Goal: Task Accomplishment & Management: Manage account settings

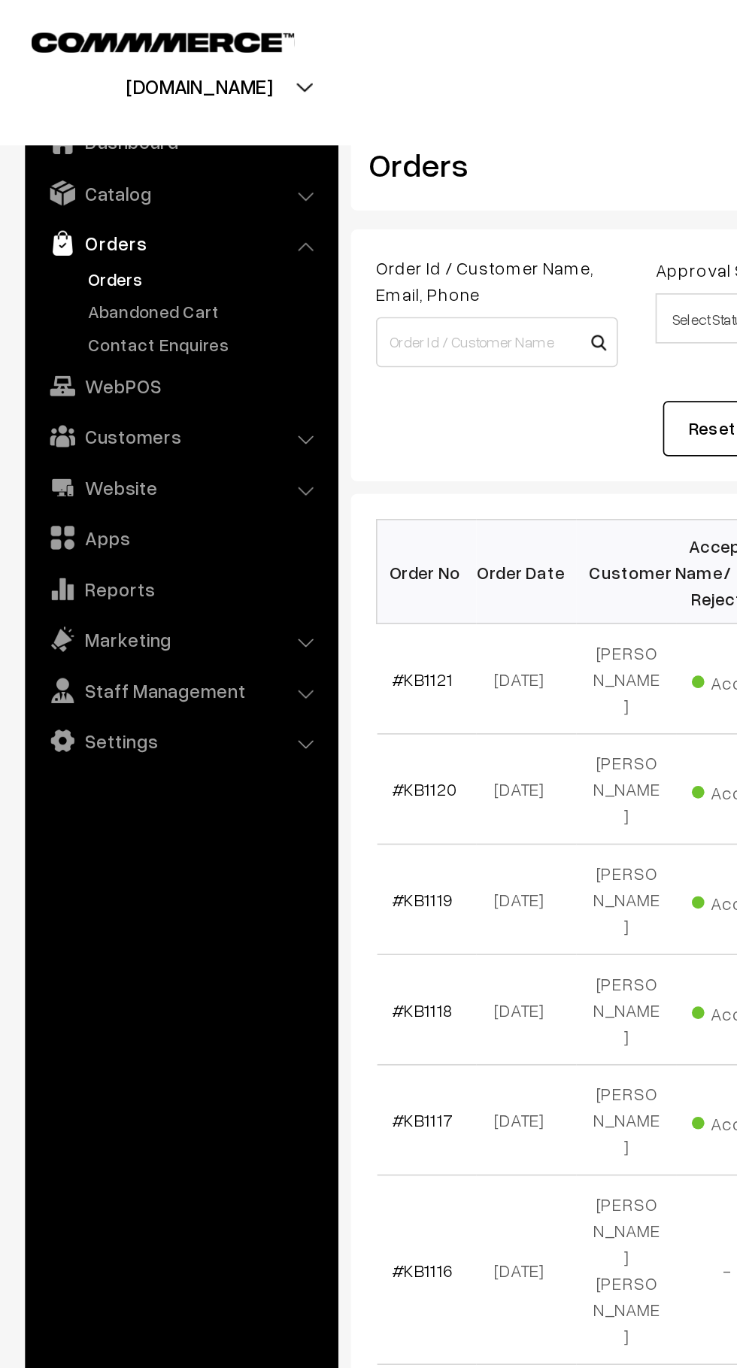
click at [60, 199] on link "Contact Enquires" at bounding box center [123, 207] width 149 height 16
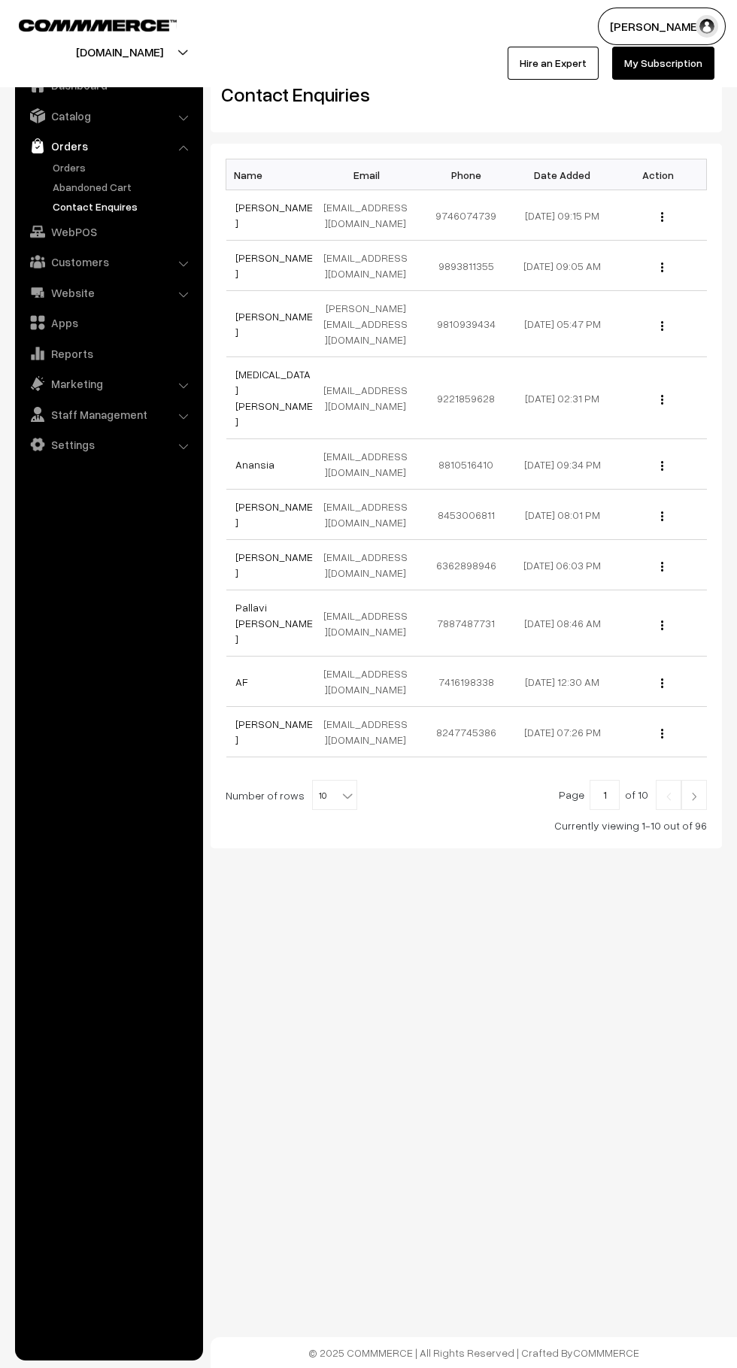
click at [55, 187] on link "Abandoned Cart" at bounding box center [123, 187] width 149 height 16
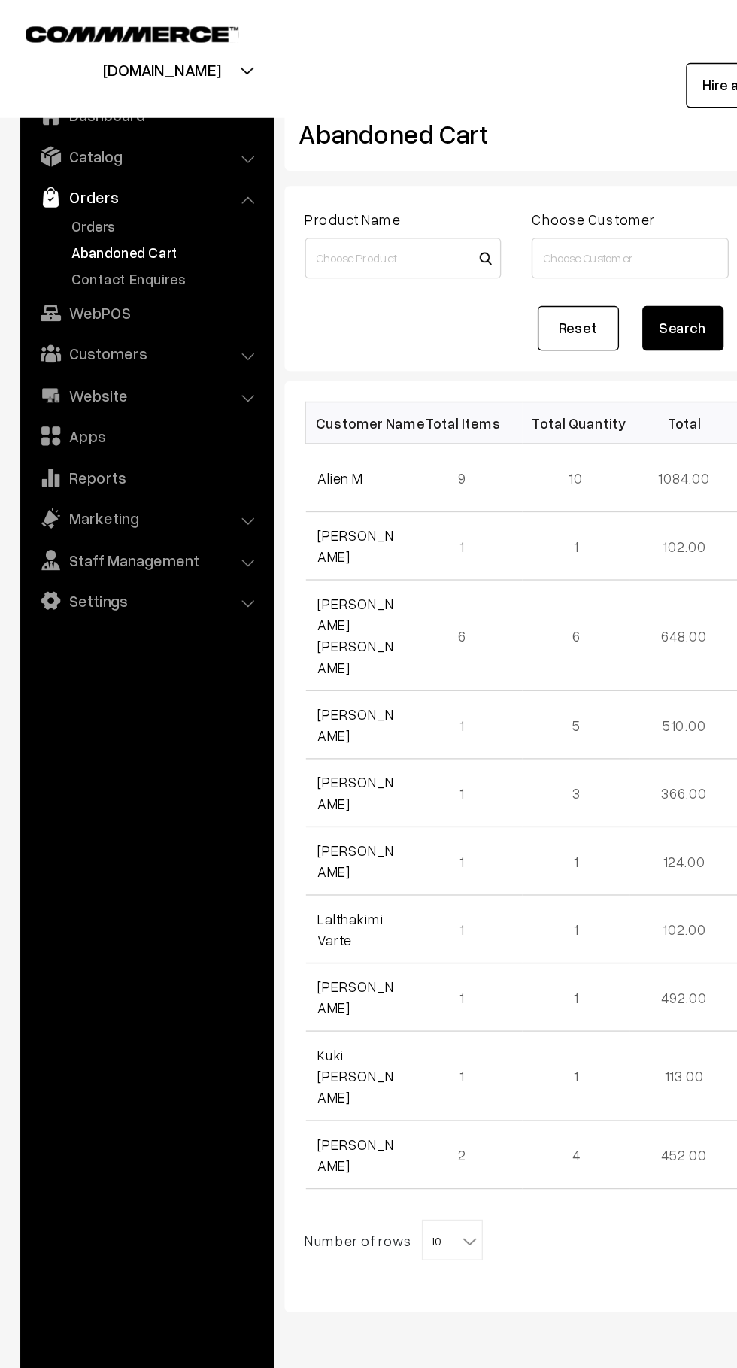
click at [54, 167] on link "Orders" at bounding box center [123, 167] width 149 height 16
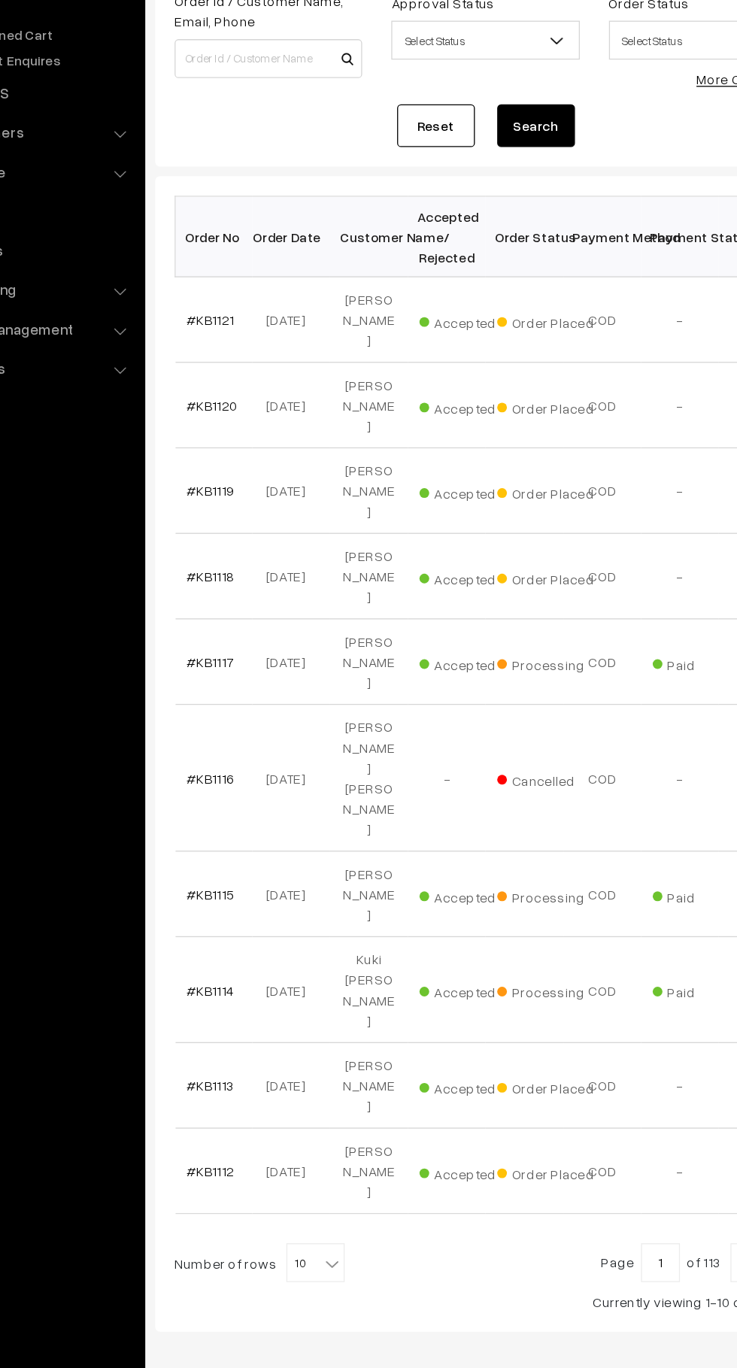
click at [238, 467] on link "#KB1120" at bounding box center [255, 473] width 40 height 13
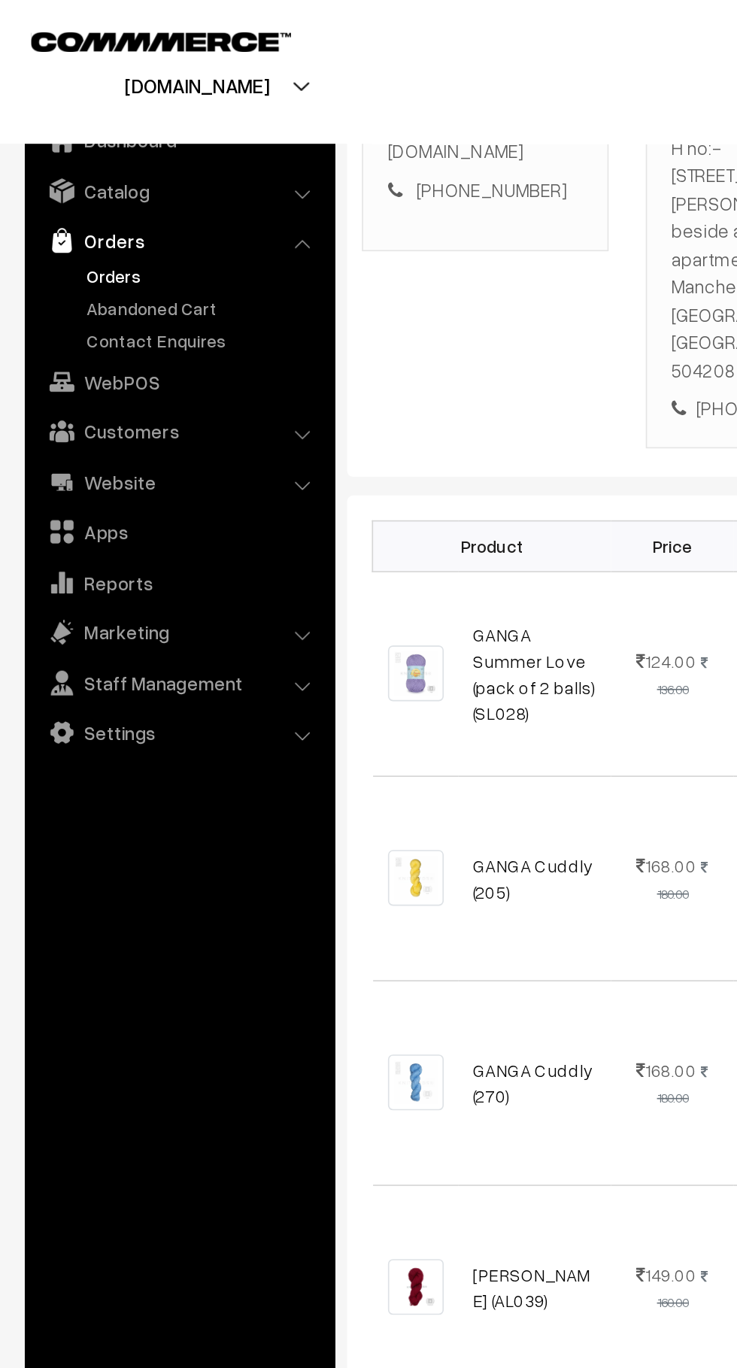
scroll to position [287, 0]
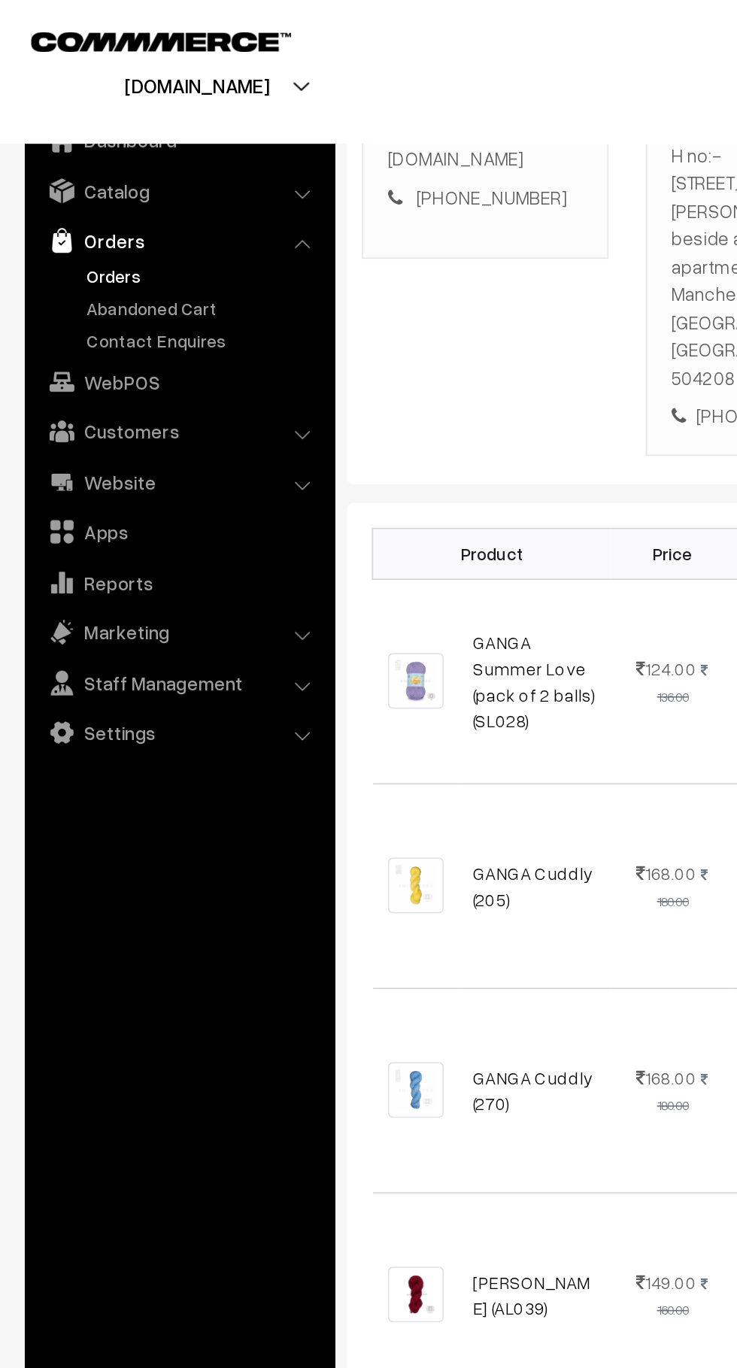
click at [53, 168] on link "Orders" at bounding box center [123, 167] width 149 height 16
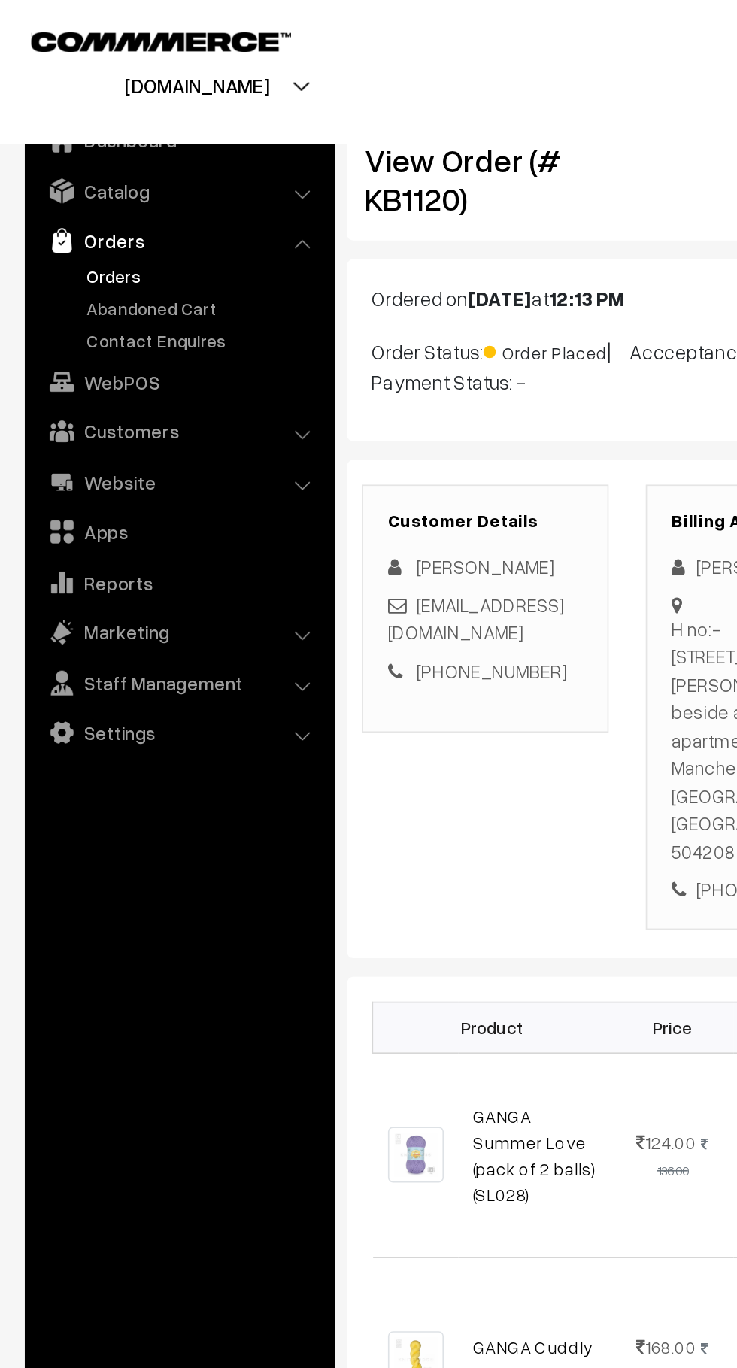
click at [55, 168] on link "Orders" at bounding box center [123, 167] width 149 height 16
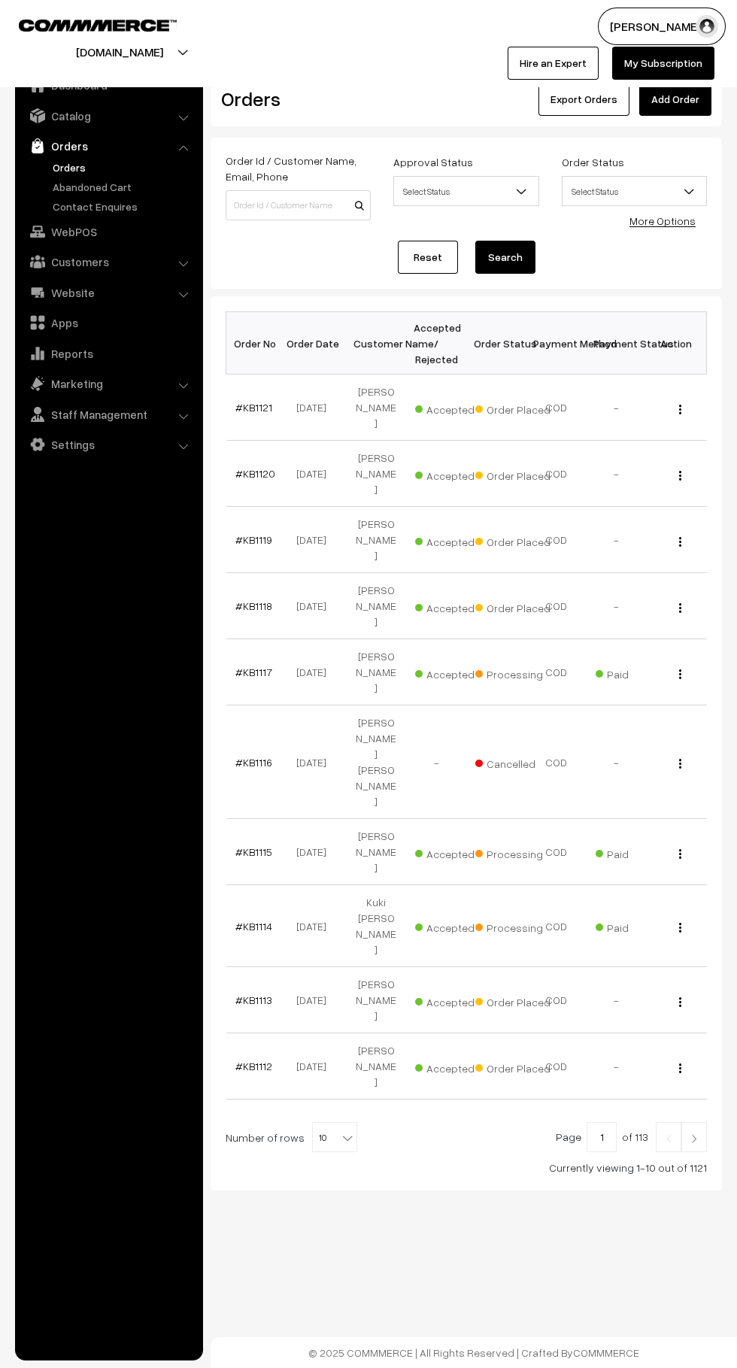
click at [260, 401] on link "#KB1121" at bounding box center [253, 407] width 37 height 13
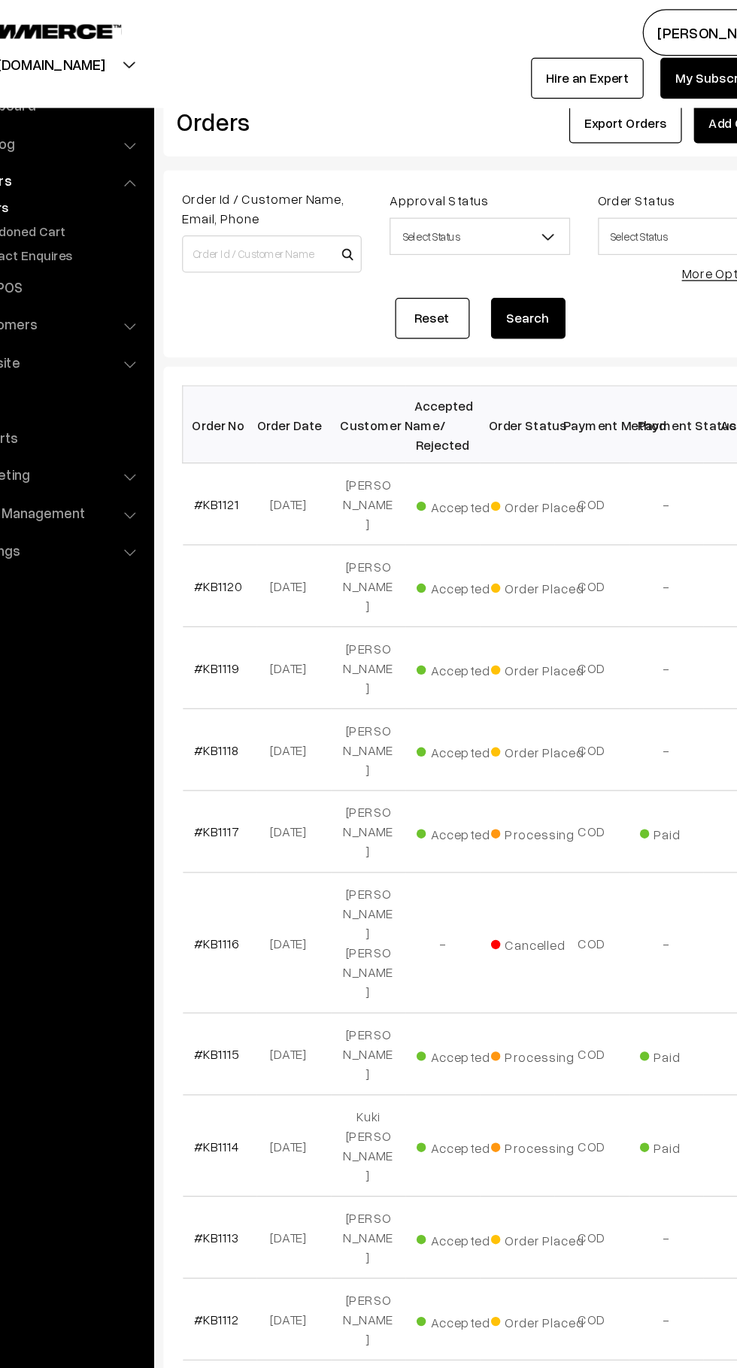
click at [241, 401] on link "#KB1121" at bounding box center [253, 407] width 37 height 13
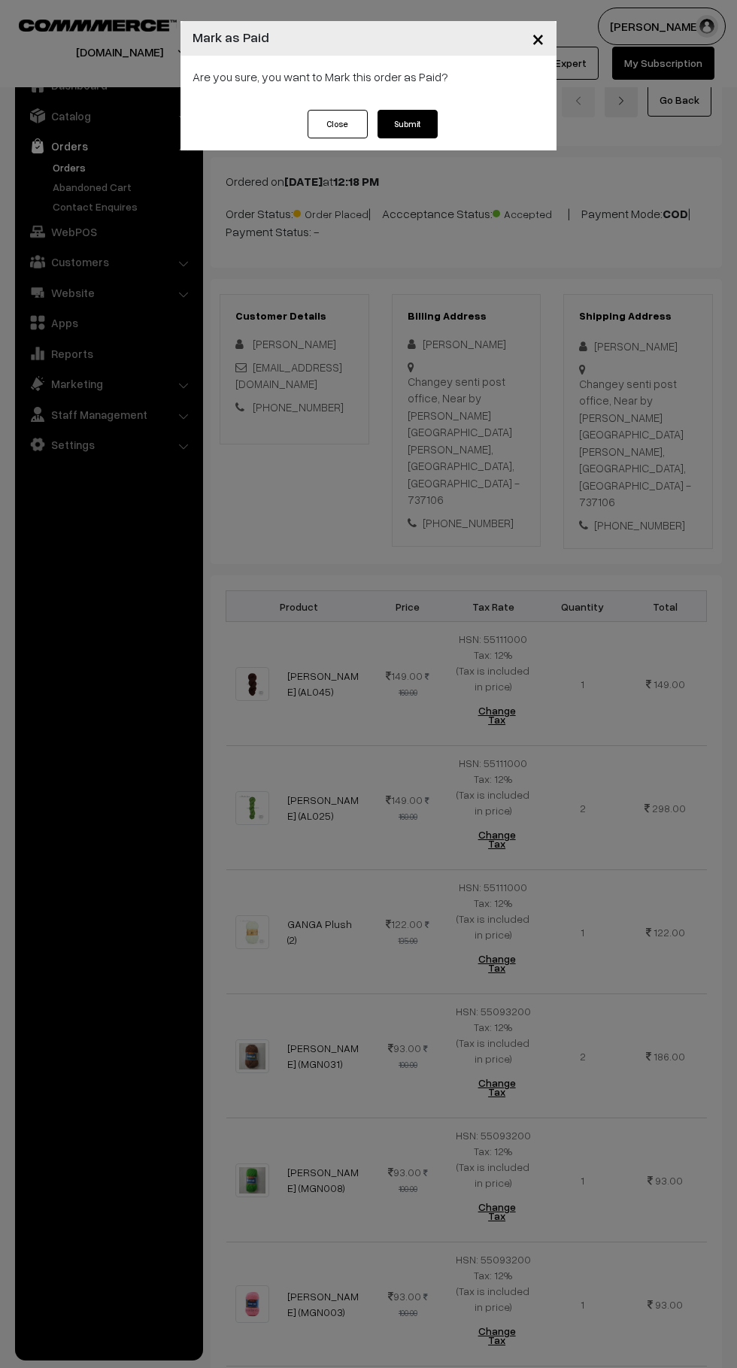
scroll to position [566, 0]
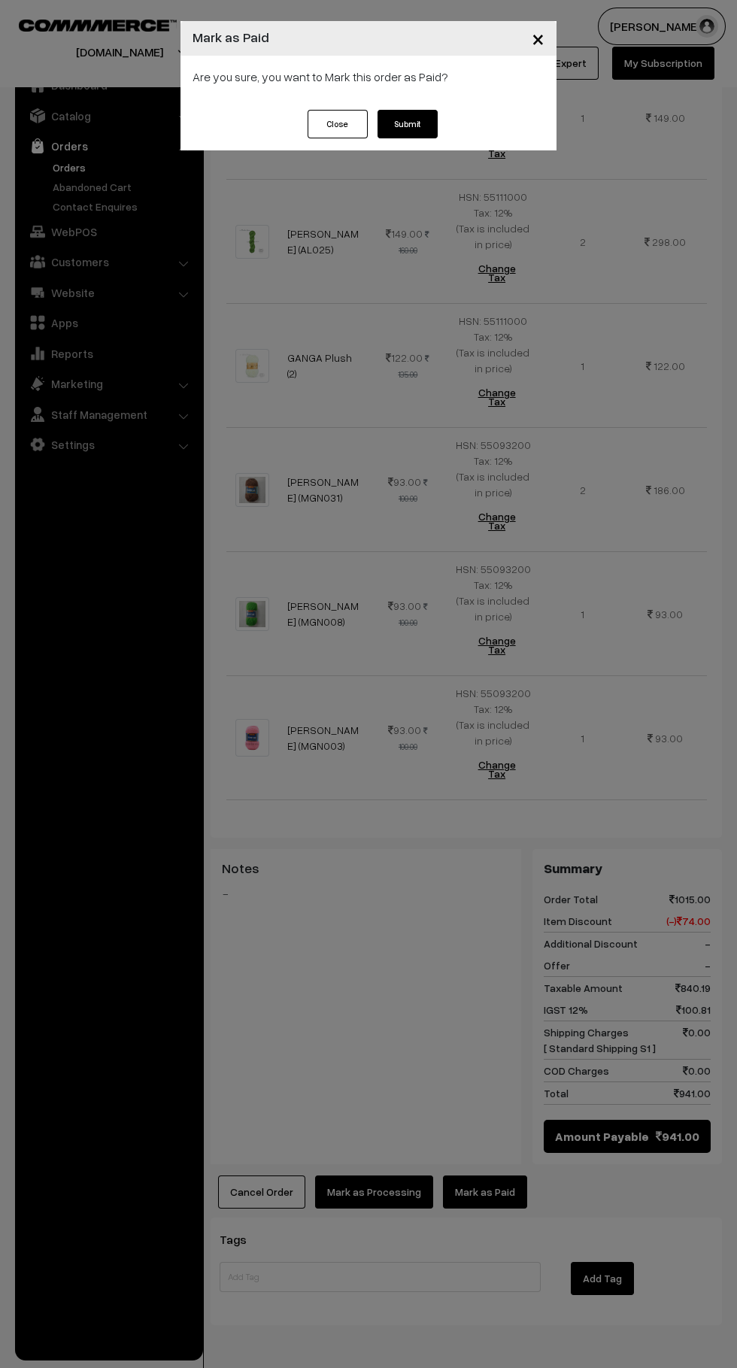
click at [407, 136] on button "Submit" at bounding box center [407, 124] width 60 height 29
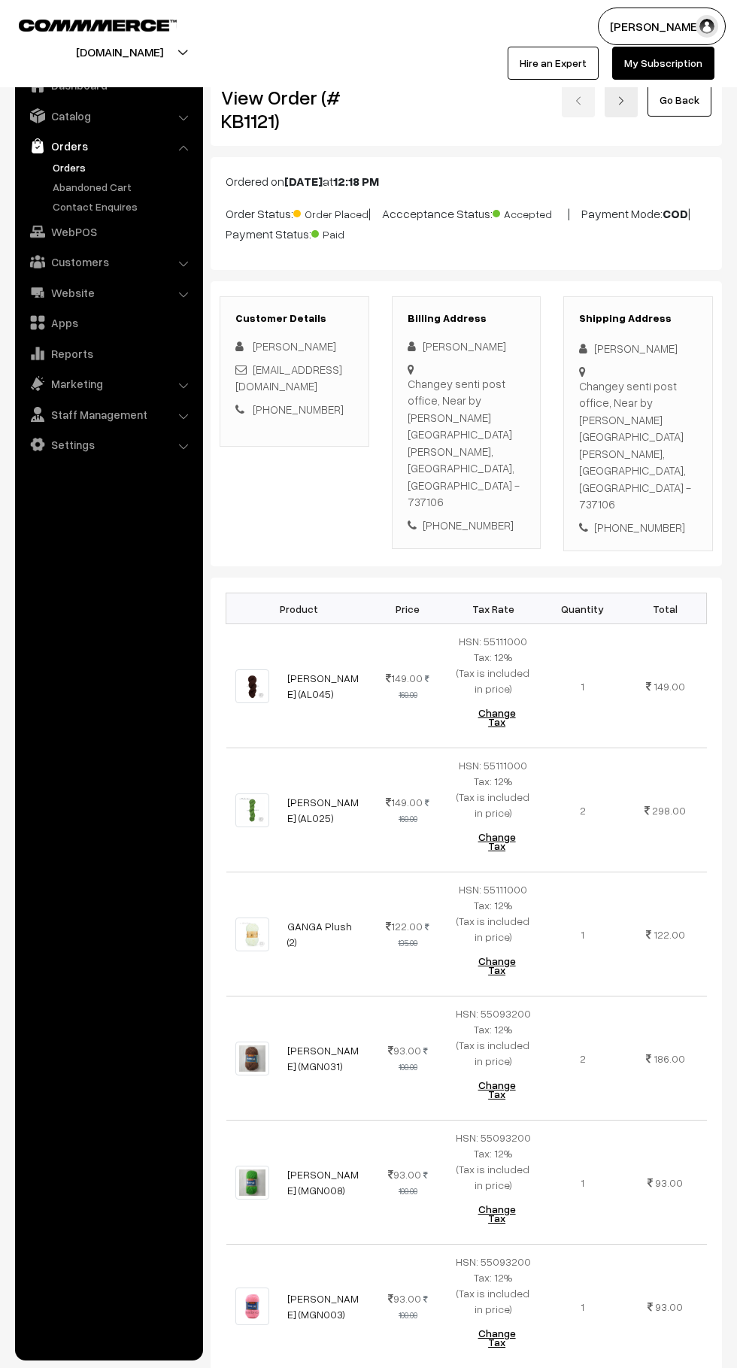
scroll to position [568, 0]
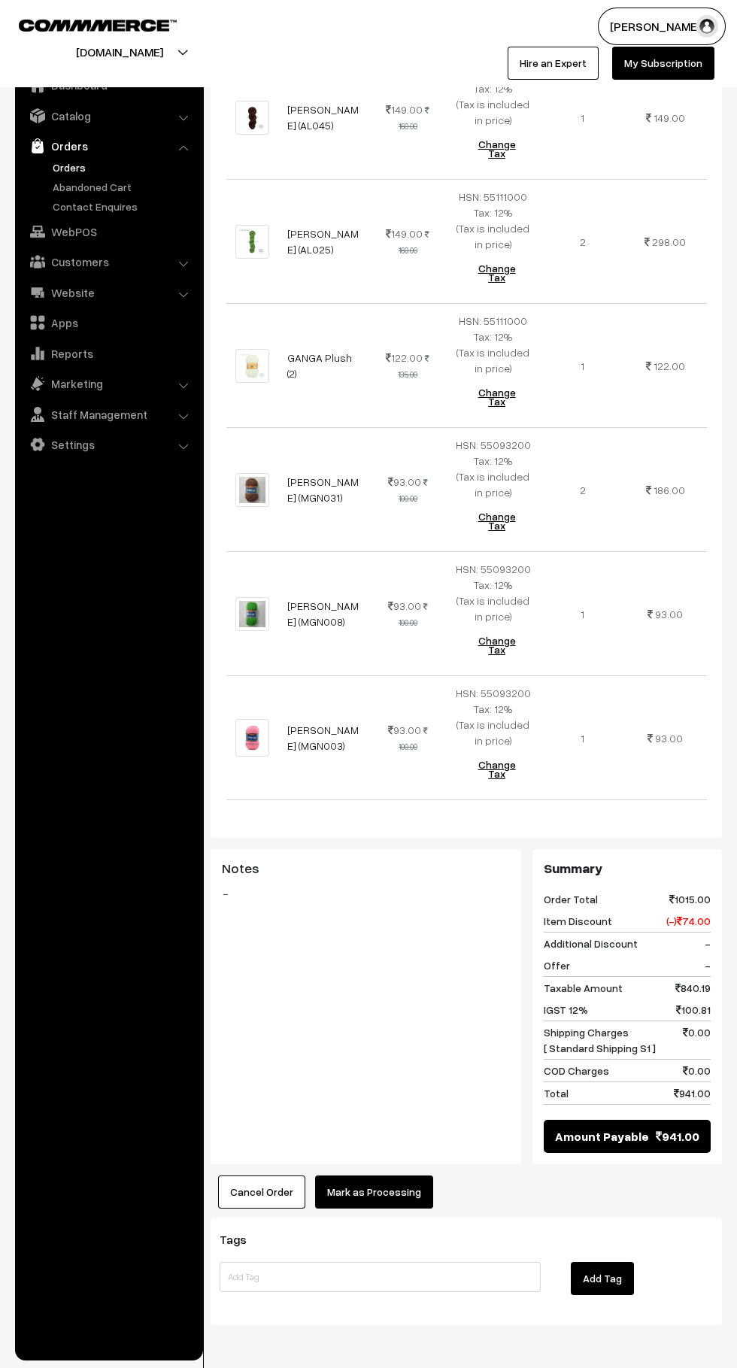
click at [408, 1175] on button "Mark as Processing" at bounding box center [374, 1191] width 118 height 33
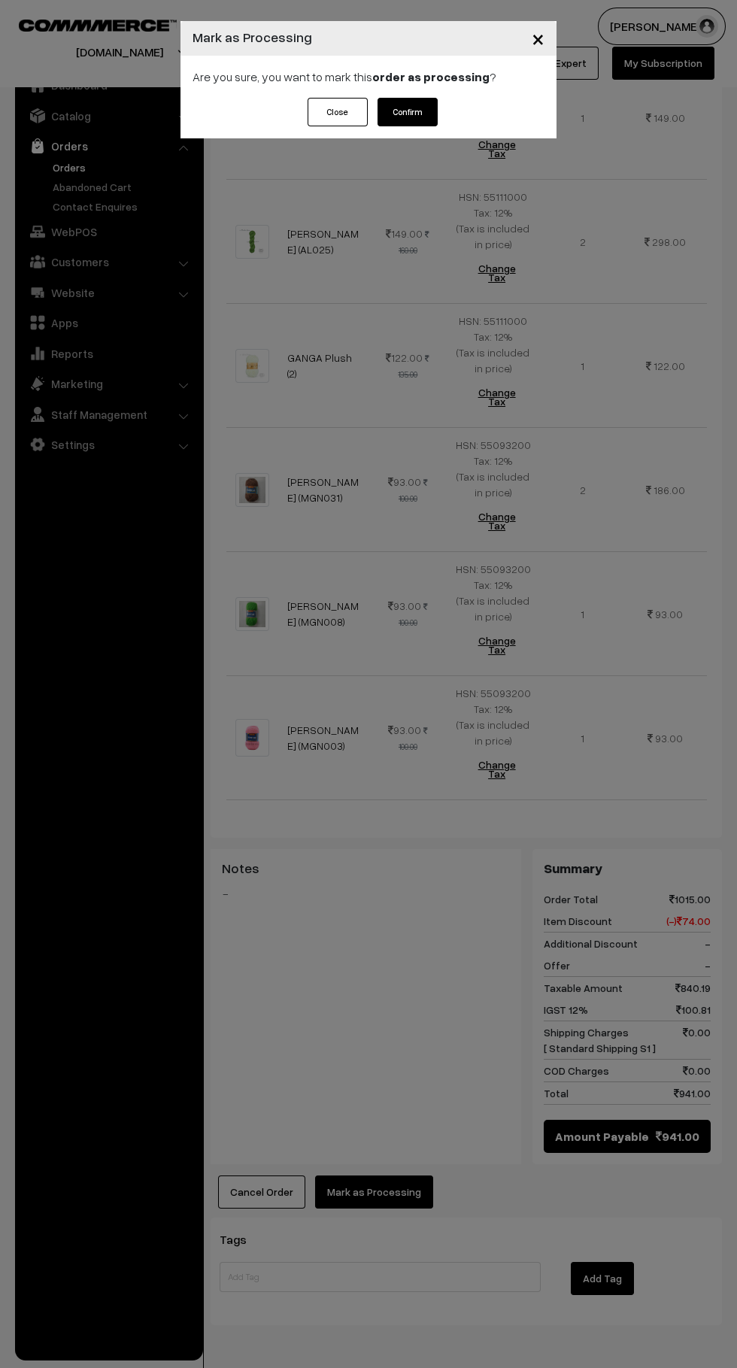
click at [407, 118] on button "Confirm" at bounding box center [407, 112] width 60 height 29
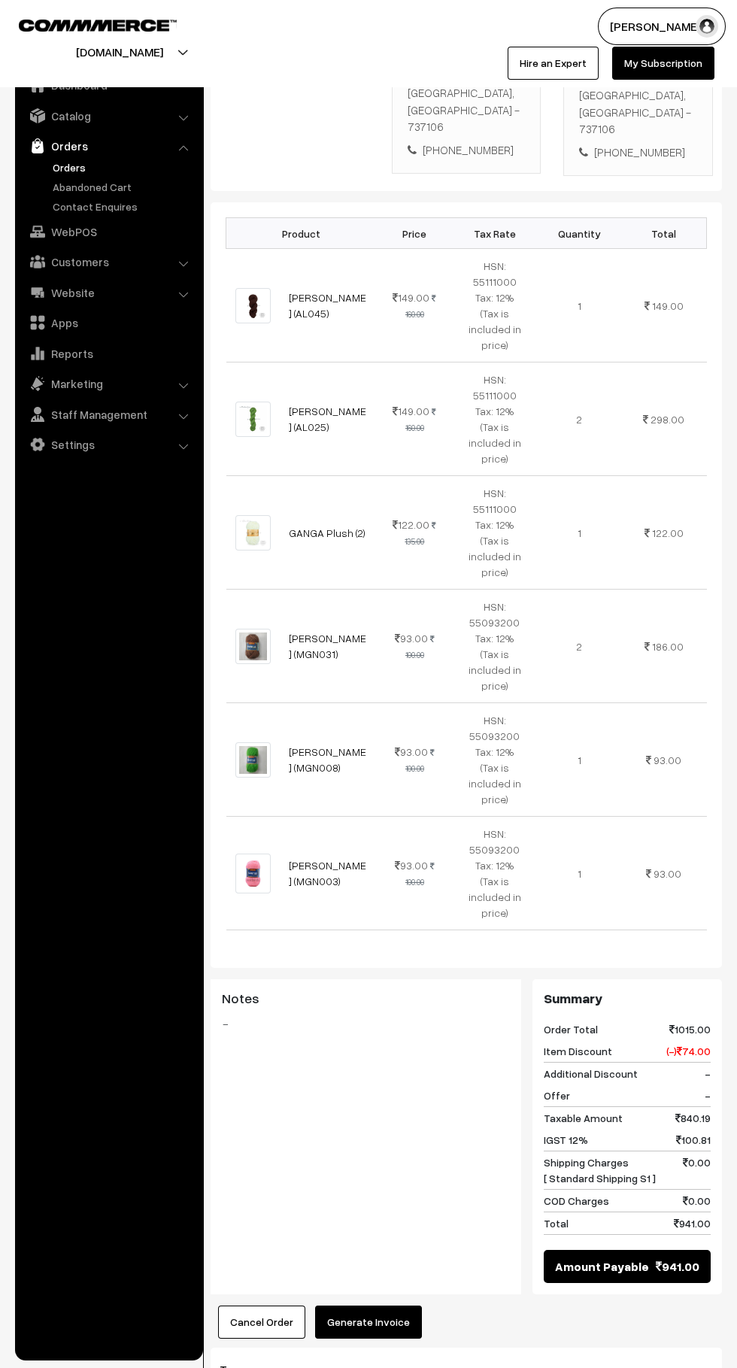
scroll to position [458, 0]
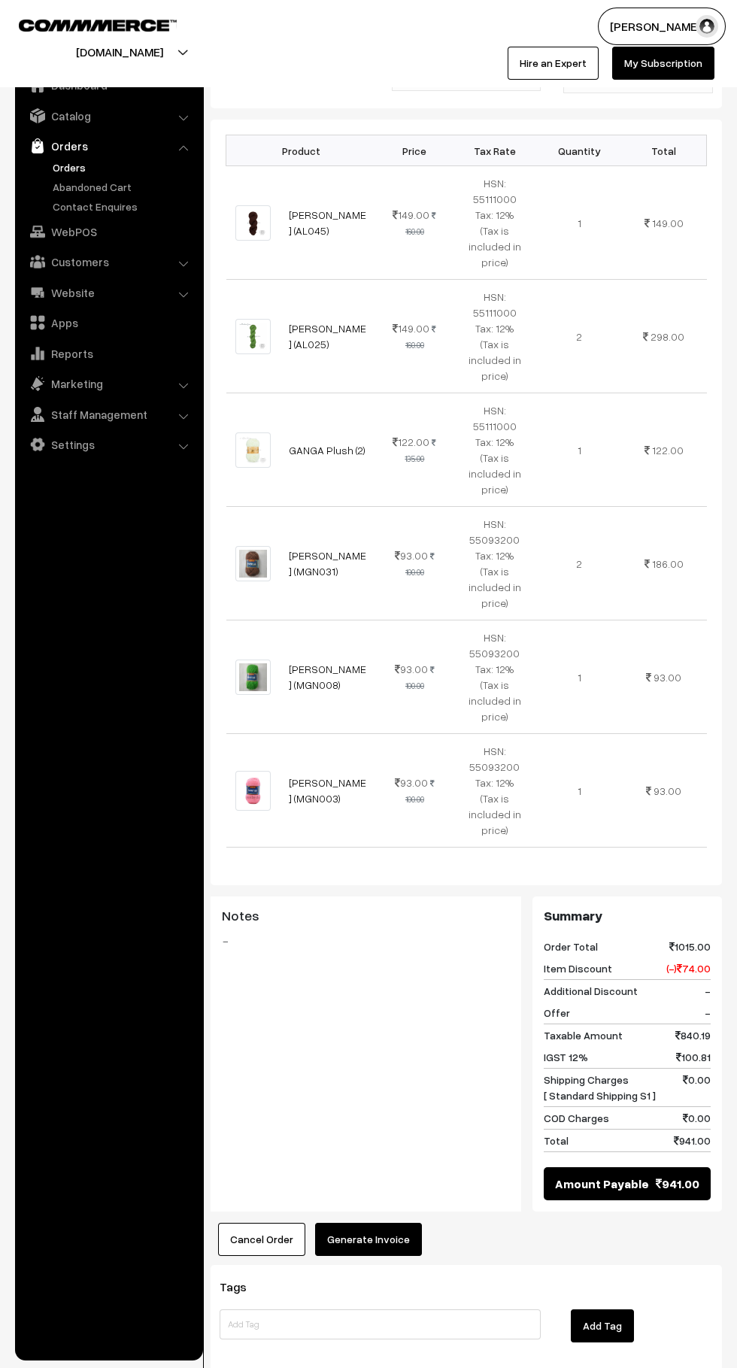
click at [403, 1223] on button "Generate Invoice" at bounding box center [368, 1239] width 107 height 33
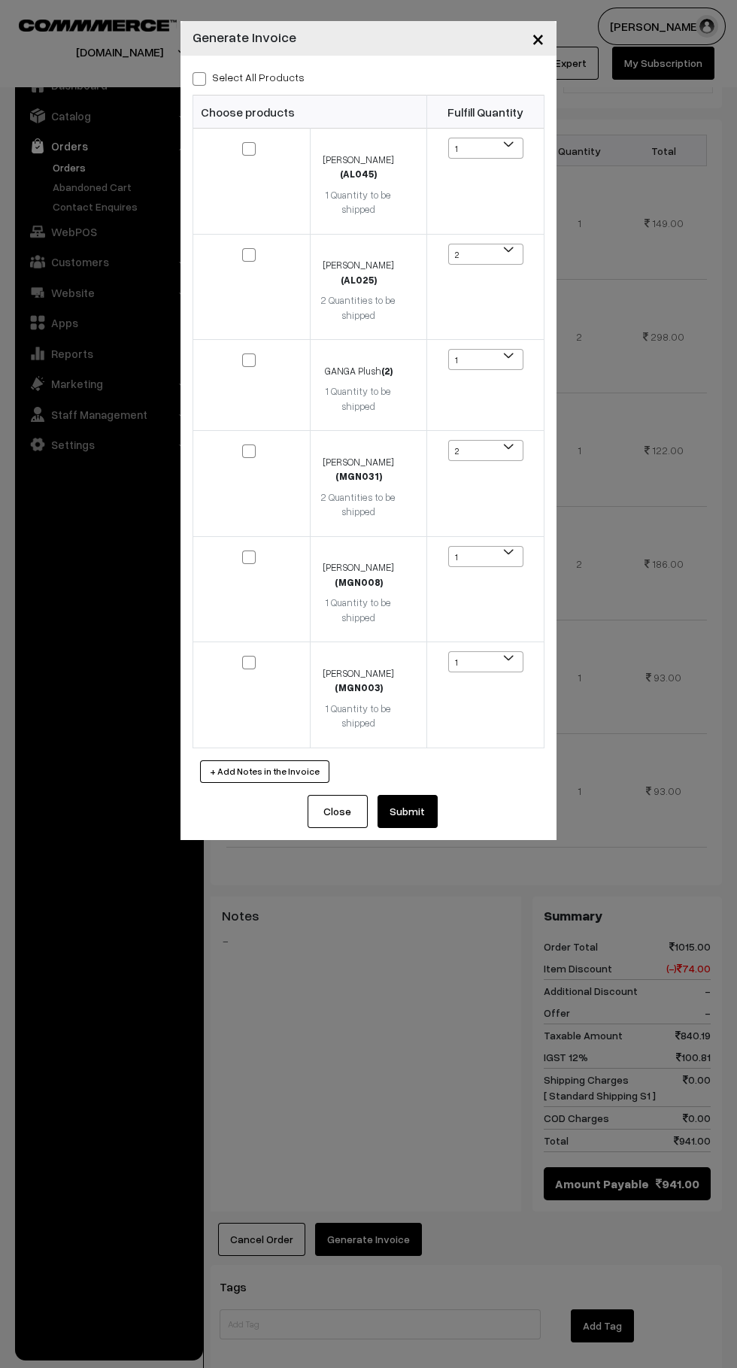
click at [181, 66] on div "Select All Products Choose products Fulfill Quantity (AL045) 1" at bounding box center [368, 425] width 376 height 739
click at [199, 77] on span at bounding box center [199, 79] width 14 height 14
click at [199, 77] on input "Select All Products" at bounding box center [197, 76] width 10 height 10
checkbox input "true"
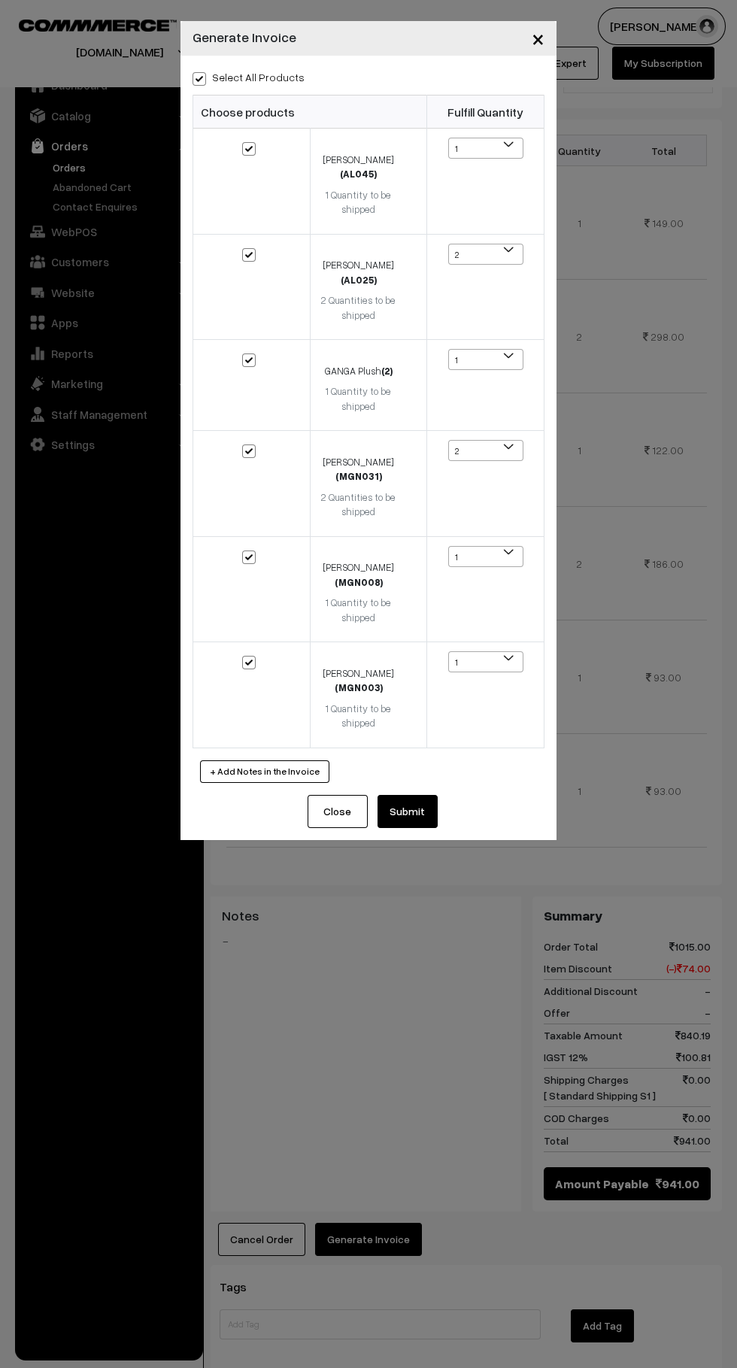
checkbox input "true"
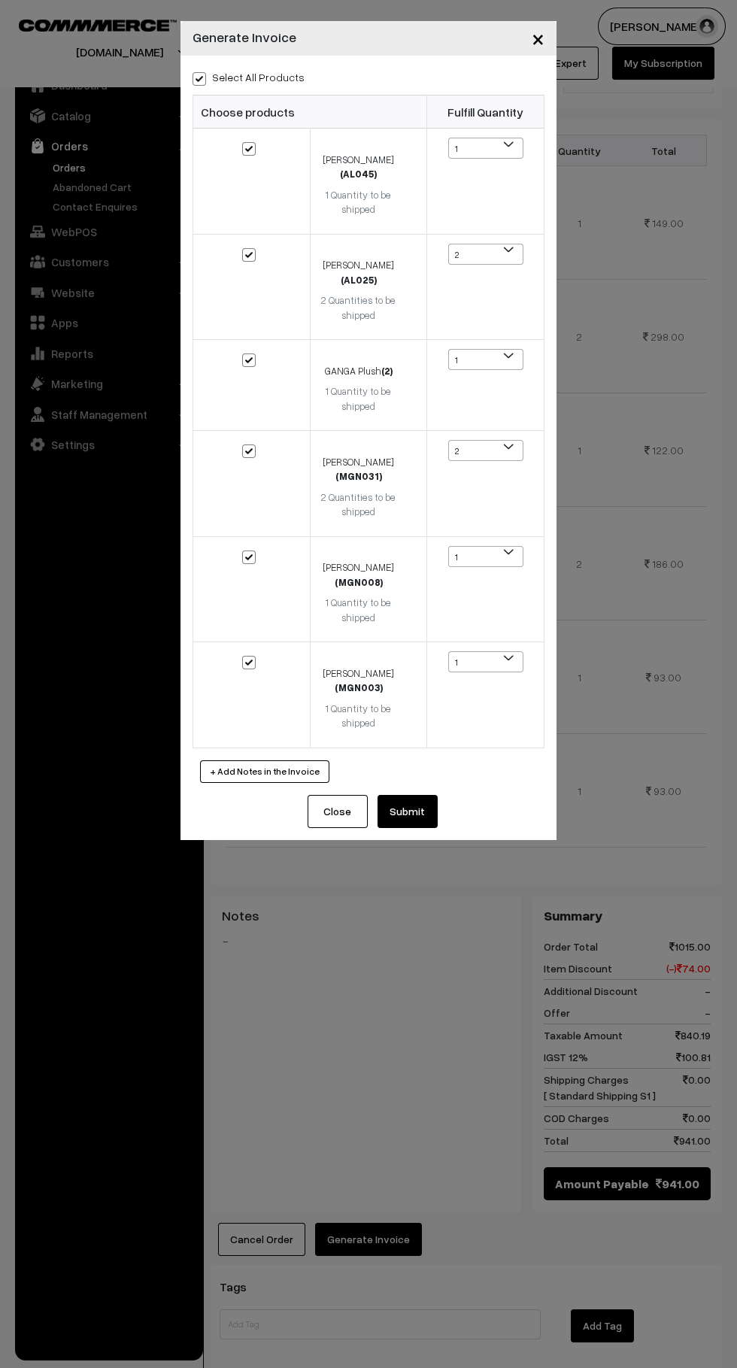
click at [474, 814] on div "Close Submit Back Fulfill Items" at bounding box center [368, 817] width 376 height 45
click at [427, 817] on button "Submit" at bounding box center [407, 811] width 60 height 33
